Goal: Task Accomplishment & Management: Manage account settings

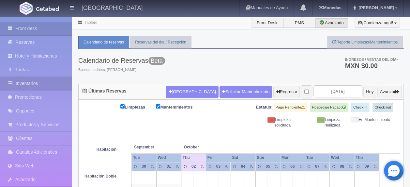
click at [56, 80] on link "Inventarios" at bounding box center [36, 83] width 72 height 13
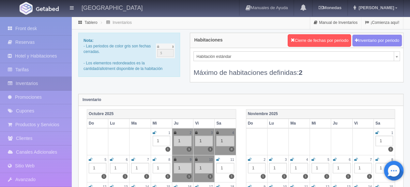
scroll to position [33, 0]
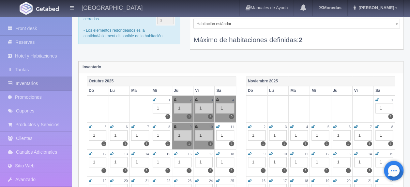
click at [90, 125] on icon at bounding box center [91, 127] width 4 height 4
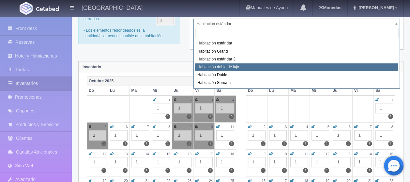
select select "2220"
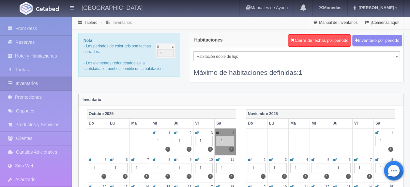
click at [198, 131] on icon at bounding box center [197, 133] width 4 height 4
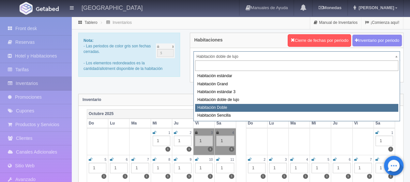
select select "2221"
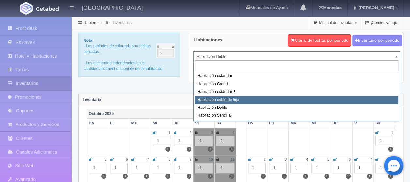
select select "2220"
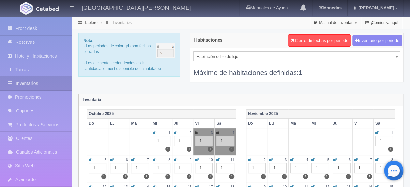
click at [175, 132] on icon at bounding box center [176, 133] width 4 height 4
